Goal: Task Accomplishment & Management: Manage account settings

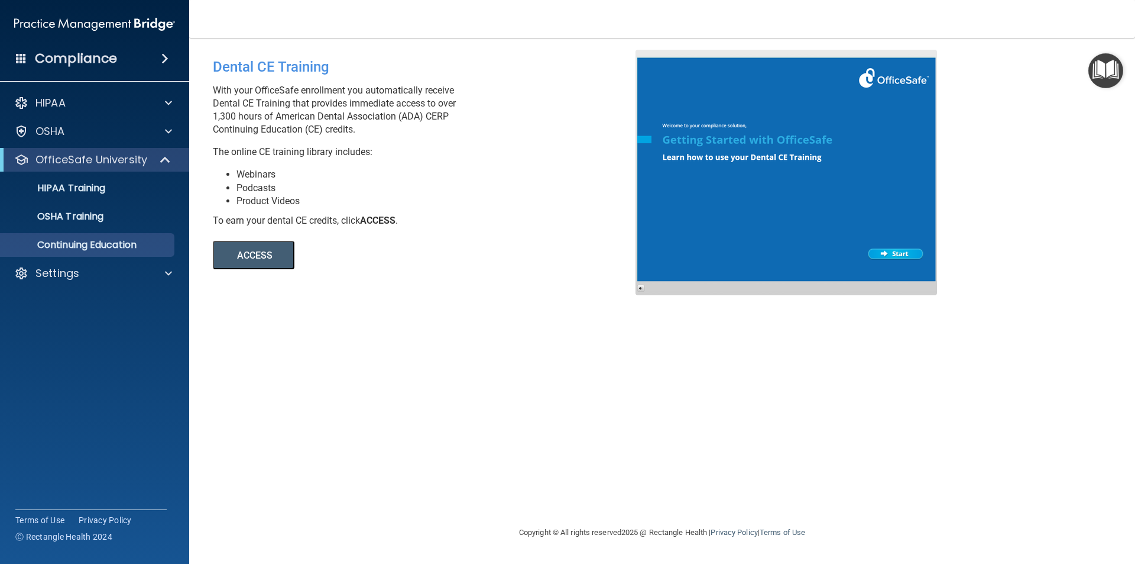
click at [272, 243] on button "ACCESS" at bounding box center [254, 255] width 82 height 28
click at [284, 261] on button "ACCESS" at bounding box center [254, 255] width 82 height 28
click at [61, 267] on p "Settings" at bounding box center [57, 273] width 44 height 14
click at [47, 326] on p "Sign Out" at bounding box center [88, 330] width 161 height 12
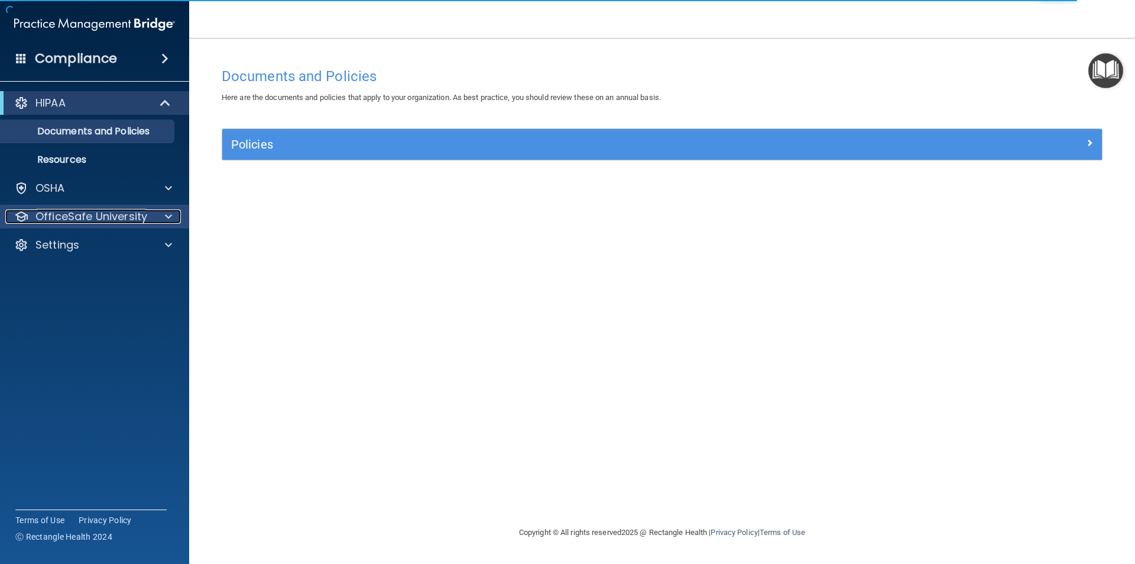
click at [86, 212] on p "OfficeSafe University" at bounding box center [91, 216] width 112 height 14
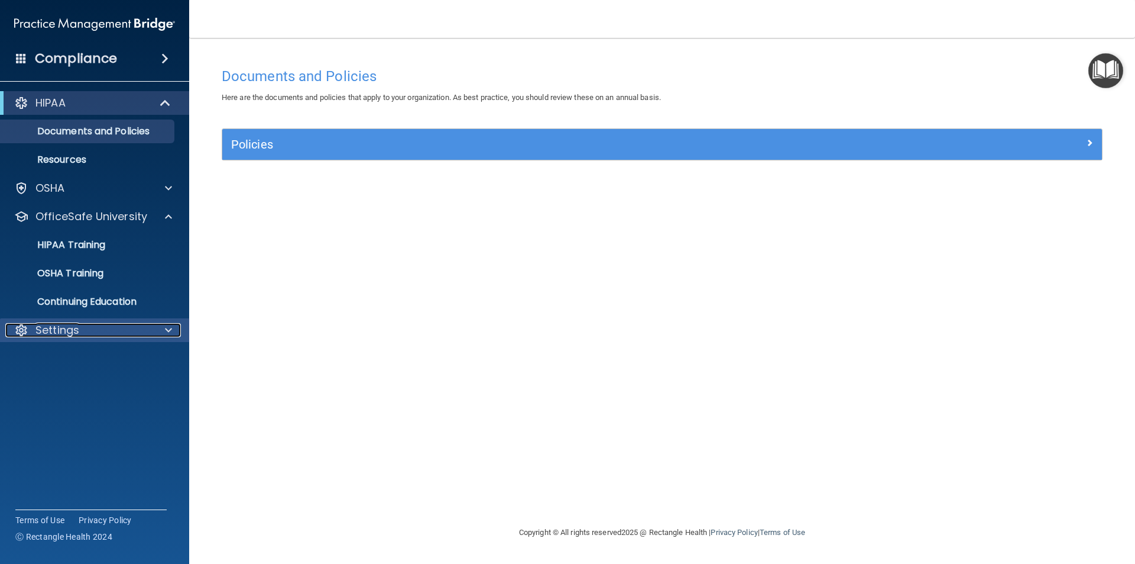
click at [171, 331] on span at bounding box center [168, 330] width 7 height 14
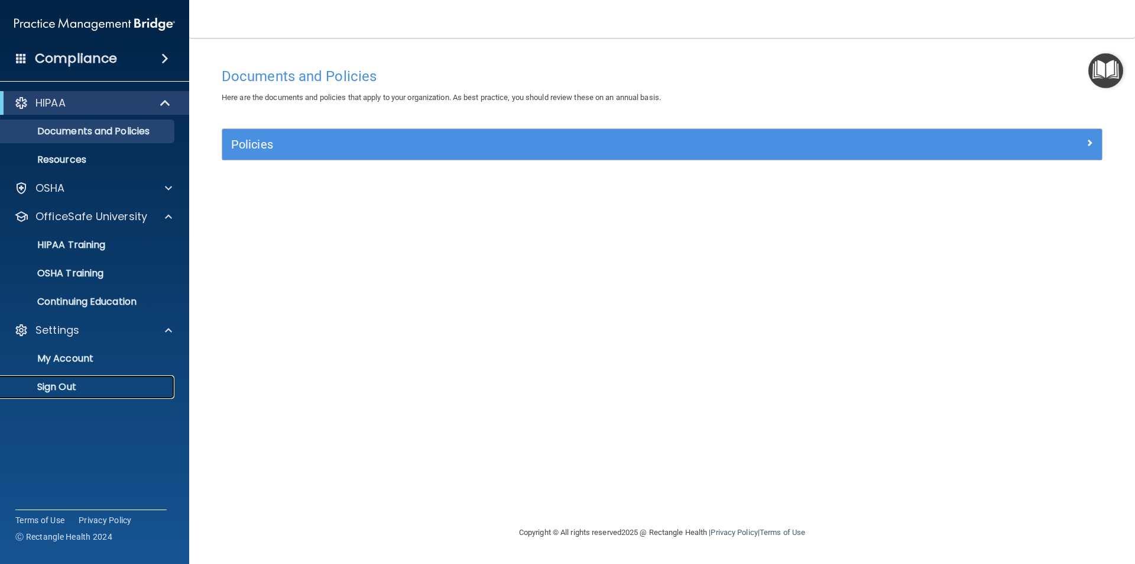
click at [58, 384] on p "Sign Out" at bounding box center [88, 387] width 161 height 12
